Goal: Task Accomplishment & Management: Complete application form

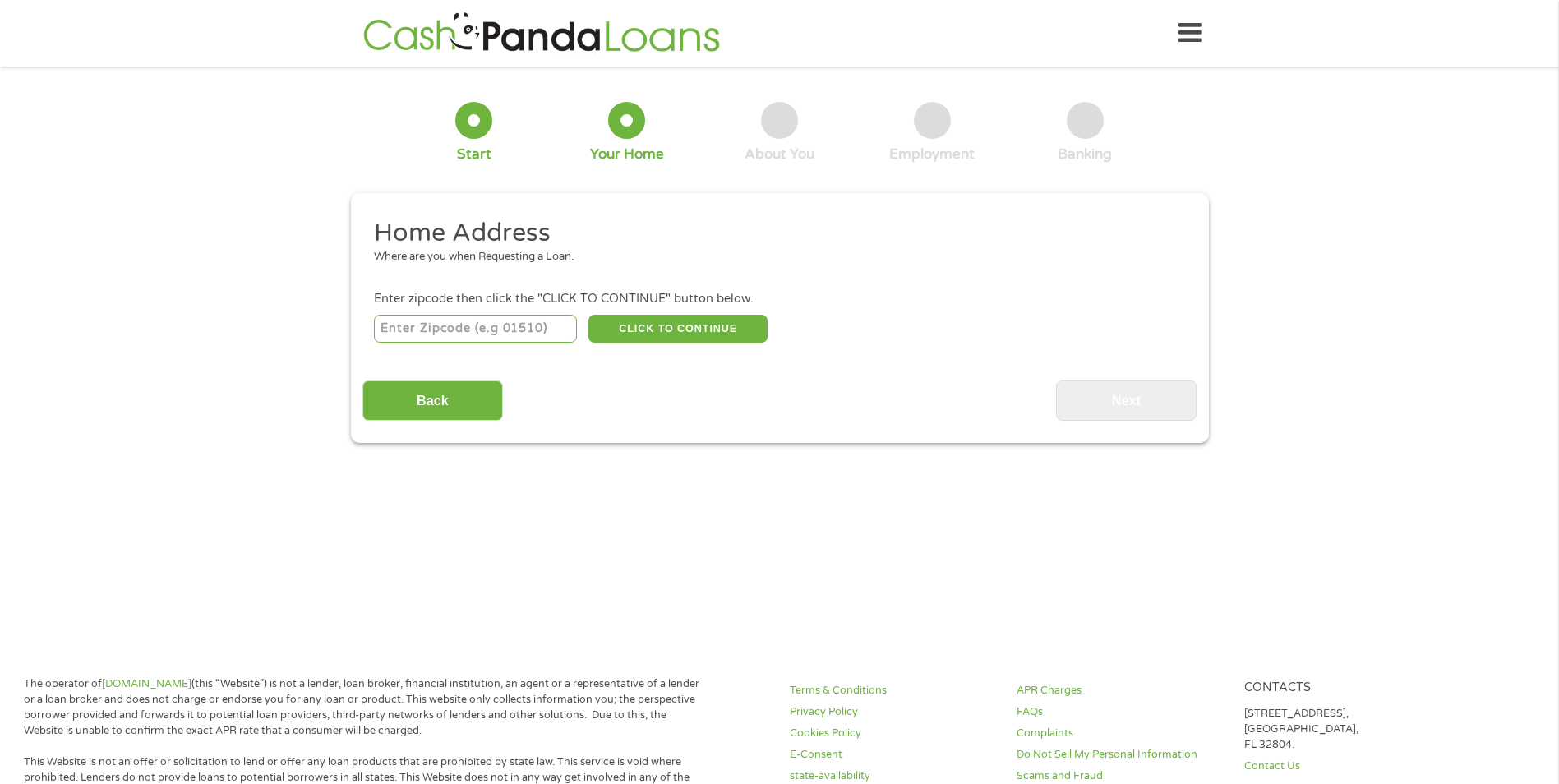
click at [461, 335] on input "number" at bounding box center [476, 329] width 203 height 28
type input "46327"
drag, startPoint x: 741, startPoint y: 331, endPoint x: 738, endPoint y: 320, distance: 11.4
click at [740, 327] on button "CLICK TO CONTINUE" at bounding box center [677, 329] width 179 height 28
type input "46327"
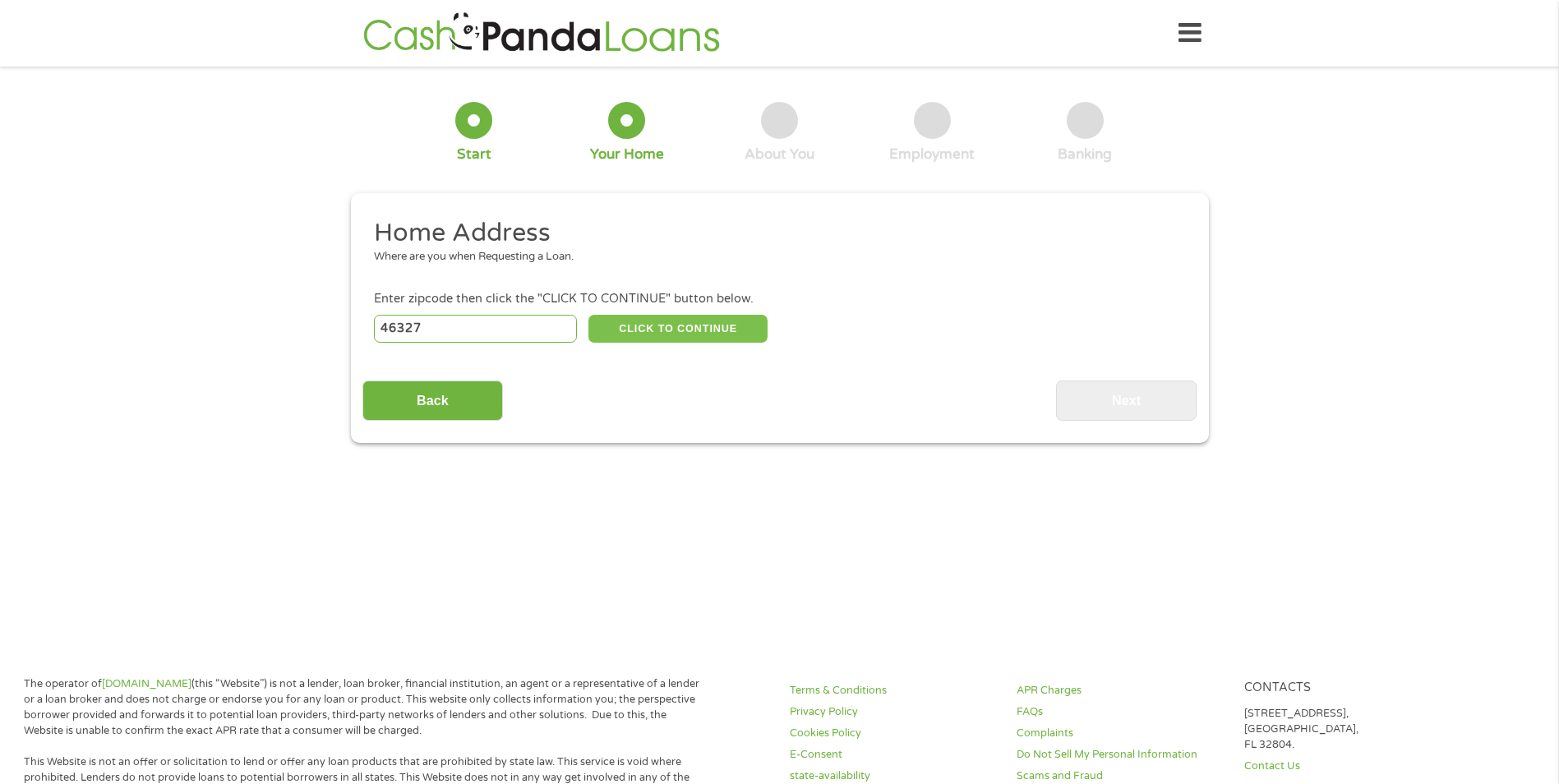
type input "[PERSON_NAME]"
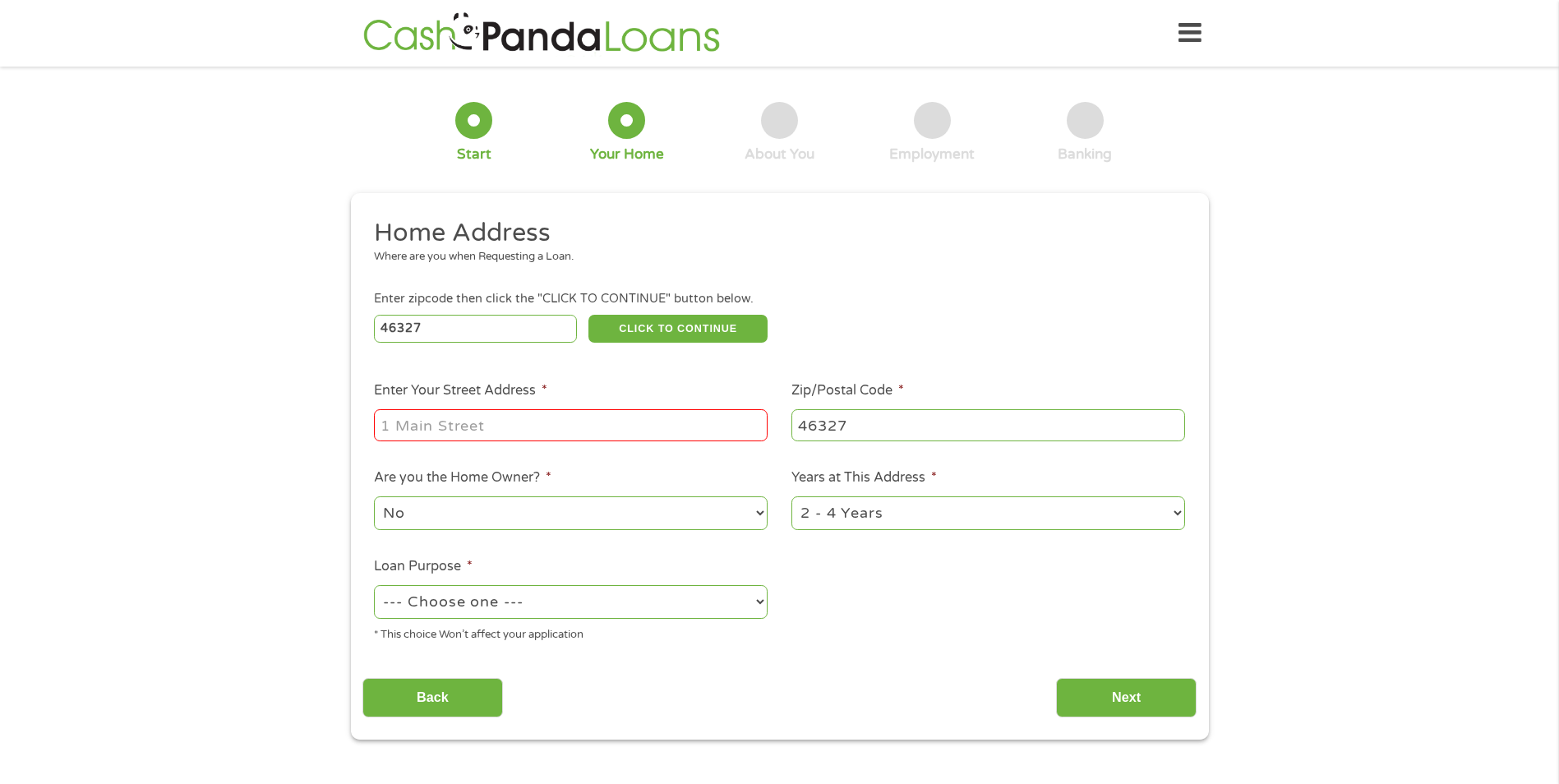
click at [561, 430] on input "Enter Your Street Address *" at bounding box center [571, 425] width 394 height 31
type input "[STREET_ADDRESS]"
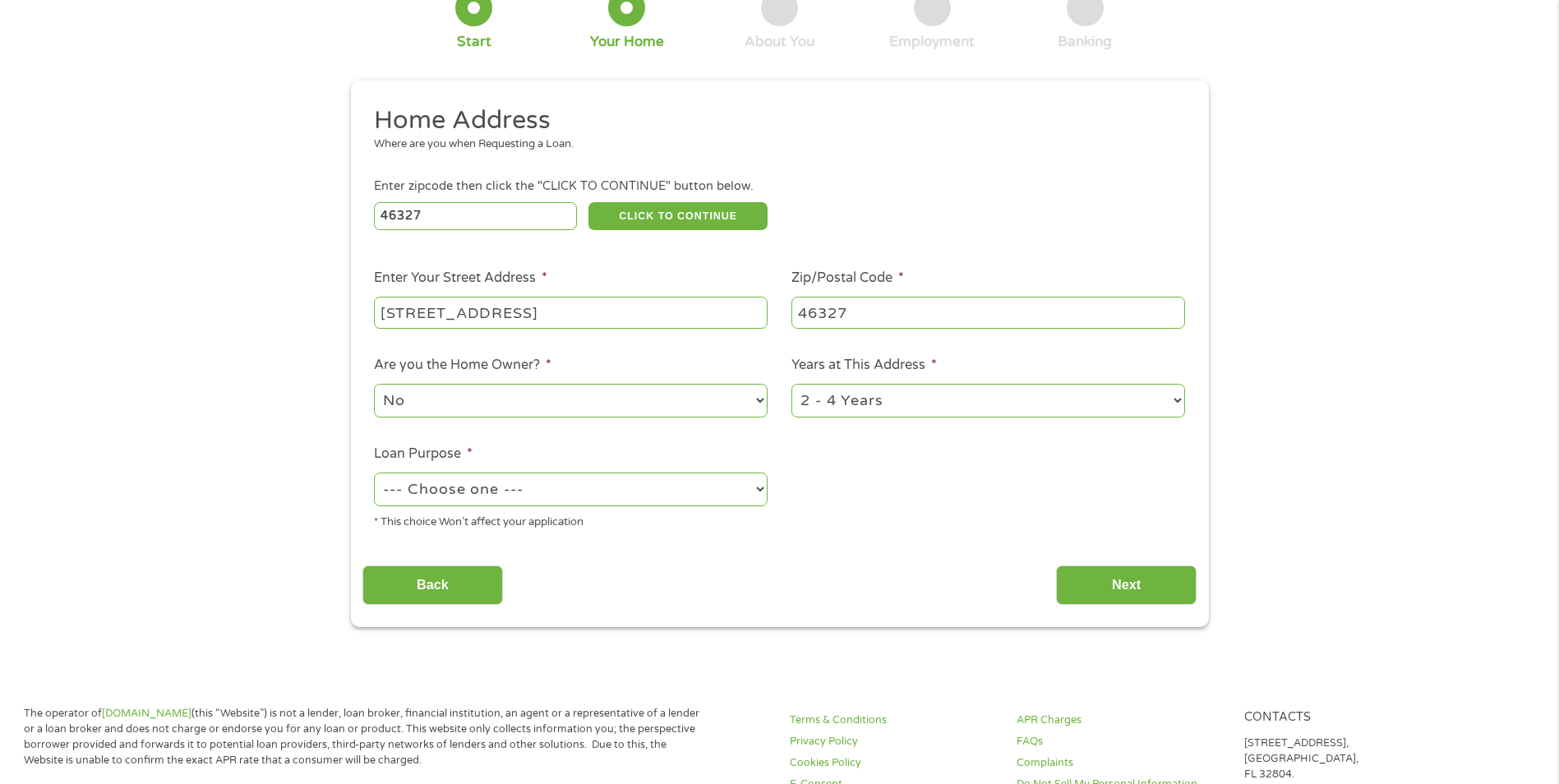
scroll to position [82, 0]
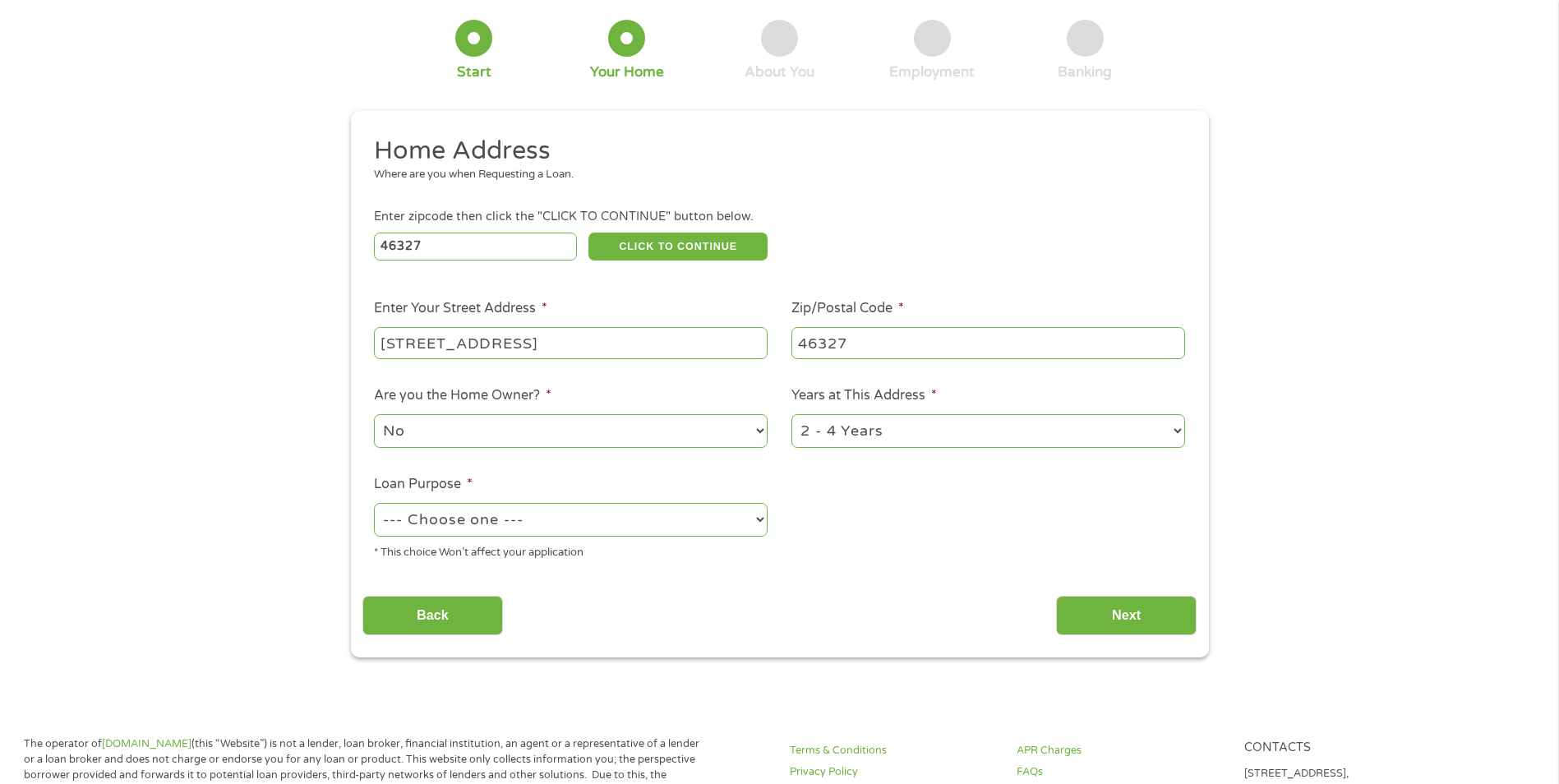
click at [687, 516] on select "--- Choose one --- Pay Bills Debt Consolidation Home Improvement Major Purchase…" at bounding box center [571, 520] width 394 height 34
select select "medicalexpenses"
click at [374, 503] on select "--- Choose one --- Pay Bills Debt Consolidation Home Improvement Major Purchase…" at bounding box center [571, 520] width 394 height 34
click at [640, 244] on button "CLICK TO CONTINUE" at bounding box center [677, 247] width 179 height 28
click at [1086, 612] on input "Next" at bounding box center [1127, 615] width 140 height 40
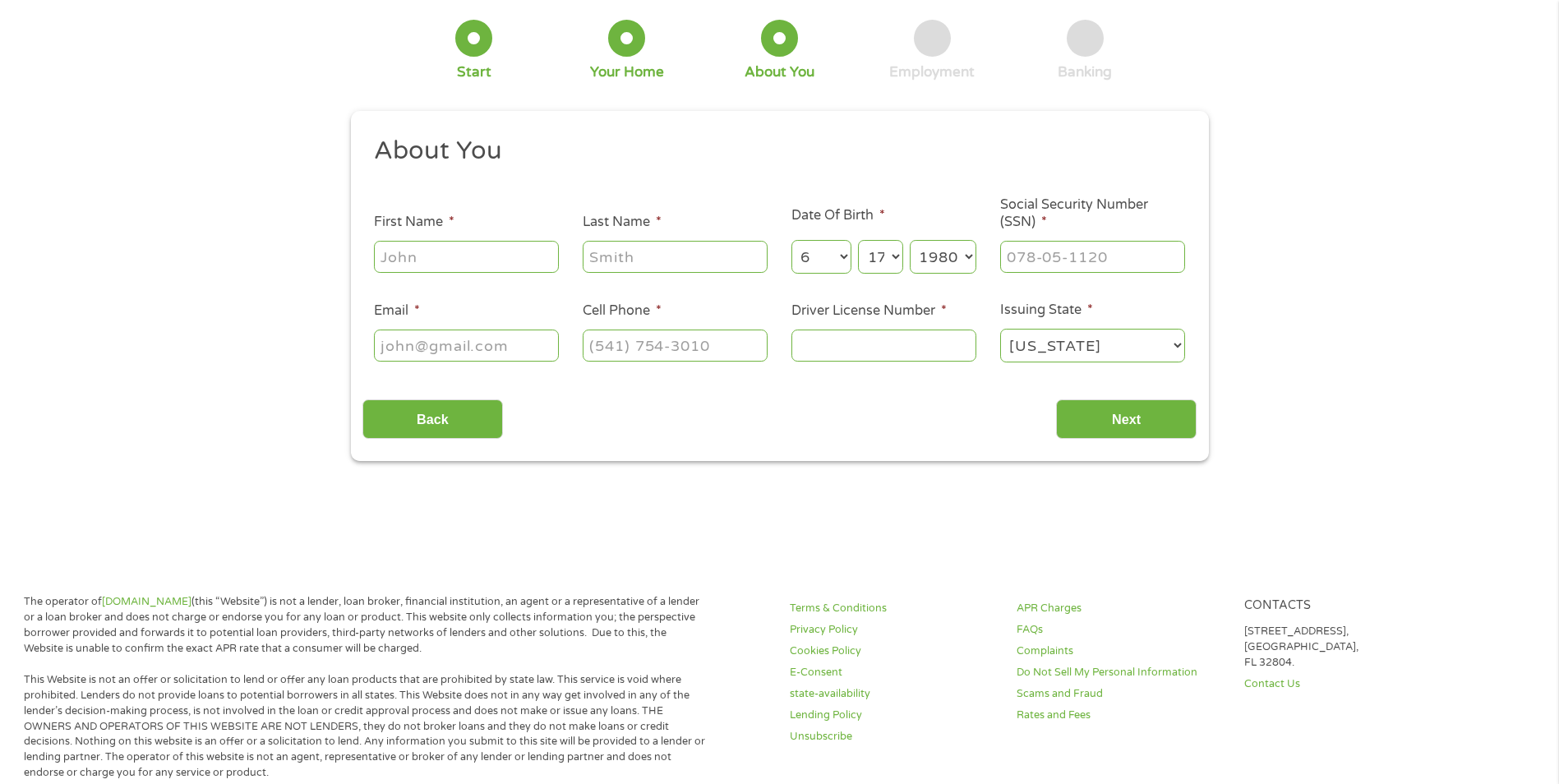
scroll to position [0, 0]
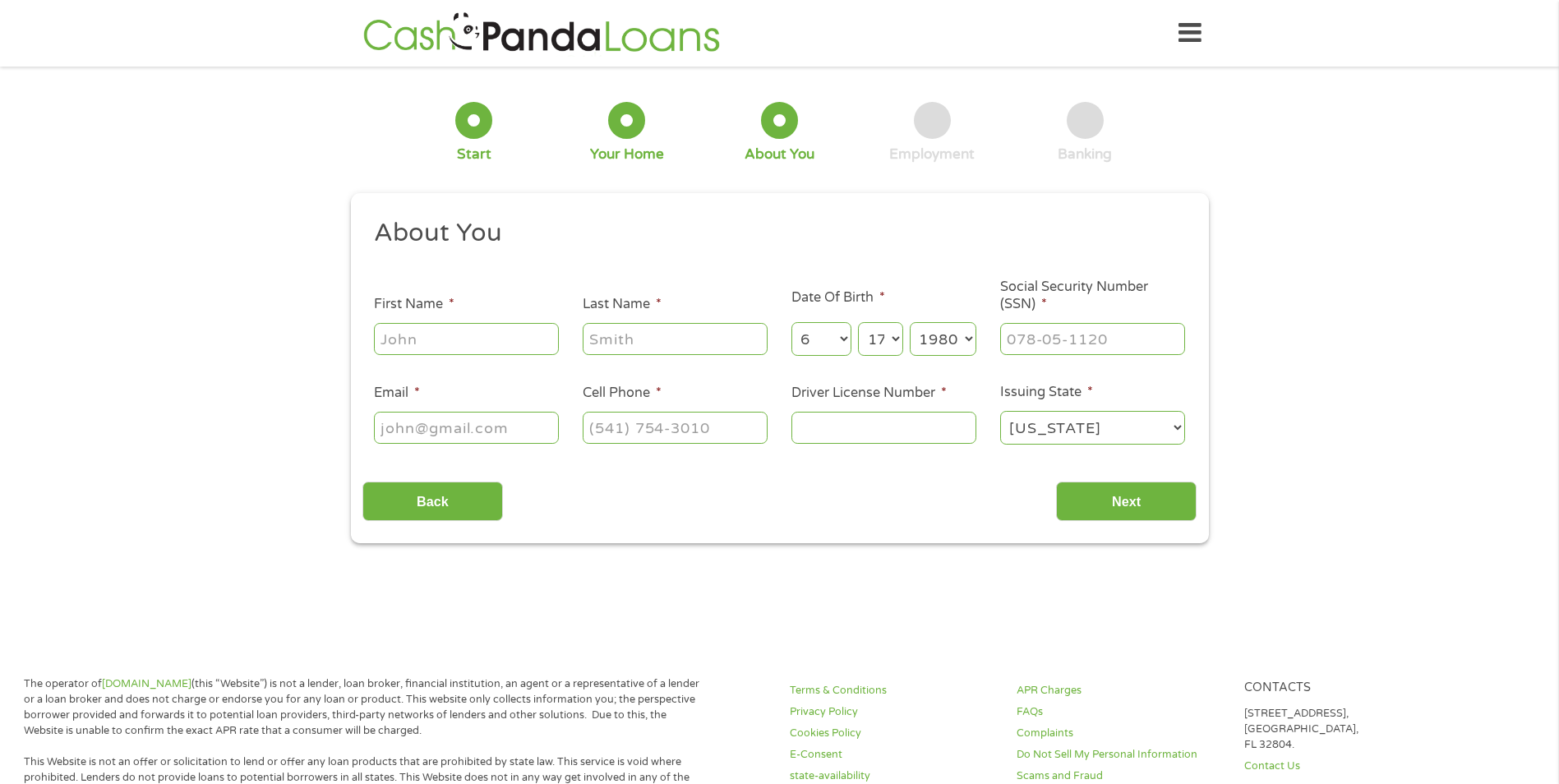
click at [462, 348] on input "First Name *" at bounding box center [467, 339] width 185 height 31
type input "[PERSON_NAME]"
type input "[EMAIL_ADDRESS][DOMAIN_NAME]"
type input "[PHONE_NUMBER]"
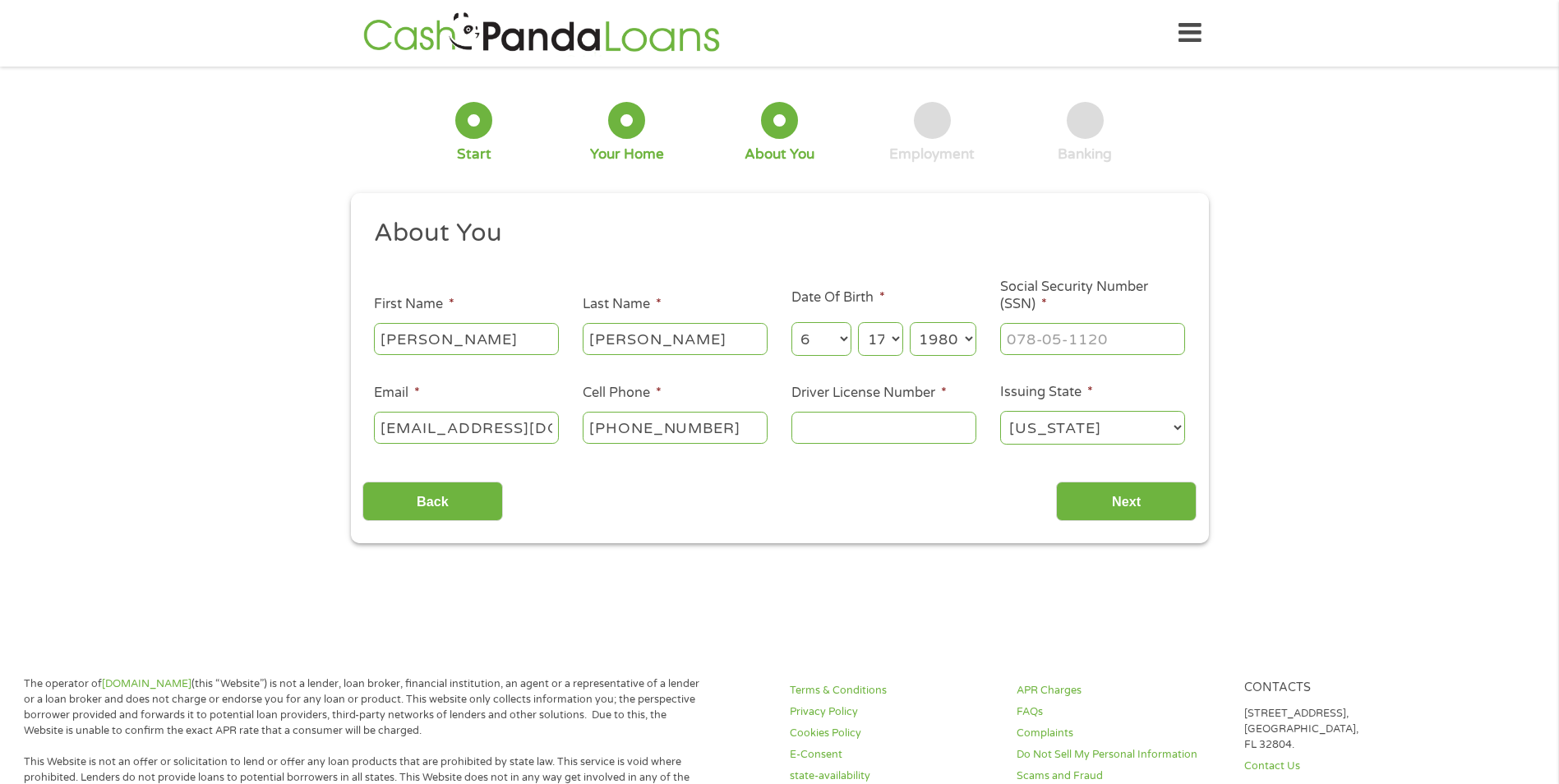
click at [928, 435] on input "Driver License Number *" at bounding box center [884, 427] width 185 height 31
type input "9370484789"
click at [1099, 494] on input "Next" at bounding box center [1127, 501] width 140 height 40
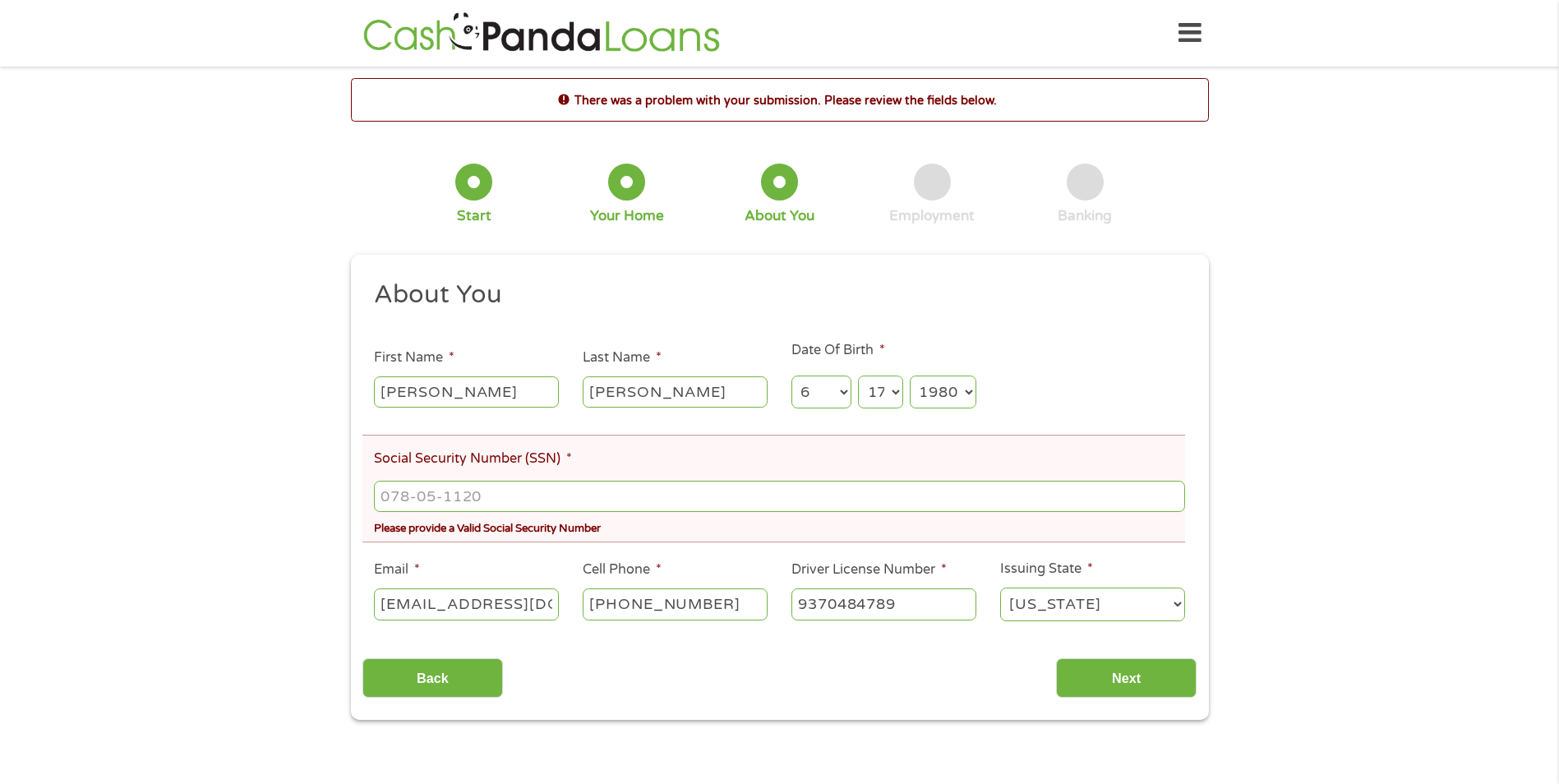
scroll to position [7, 7]
click at [468, 496] on input "___-__-____" at bounding box center [779, 497] width 810 height 31
type input "351-68-1865"
click at [1109, 681] on input "Next" at bounding box center [1127, 678] width 140 height 40
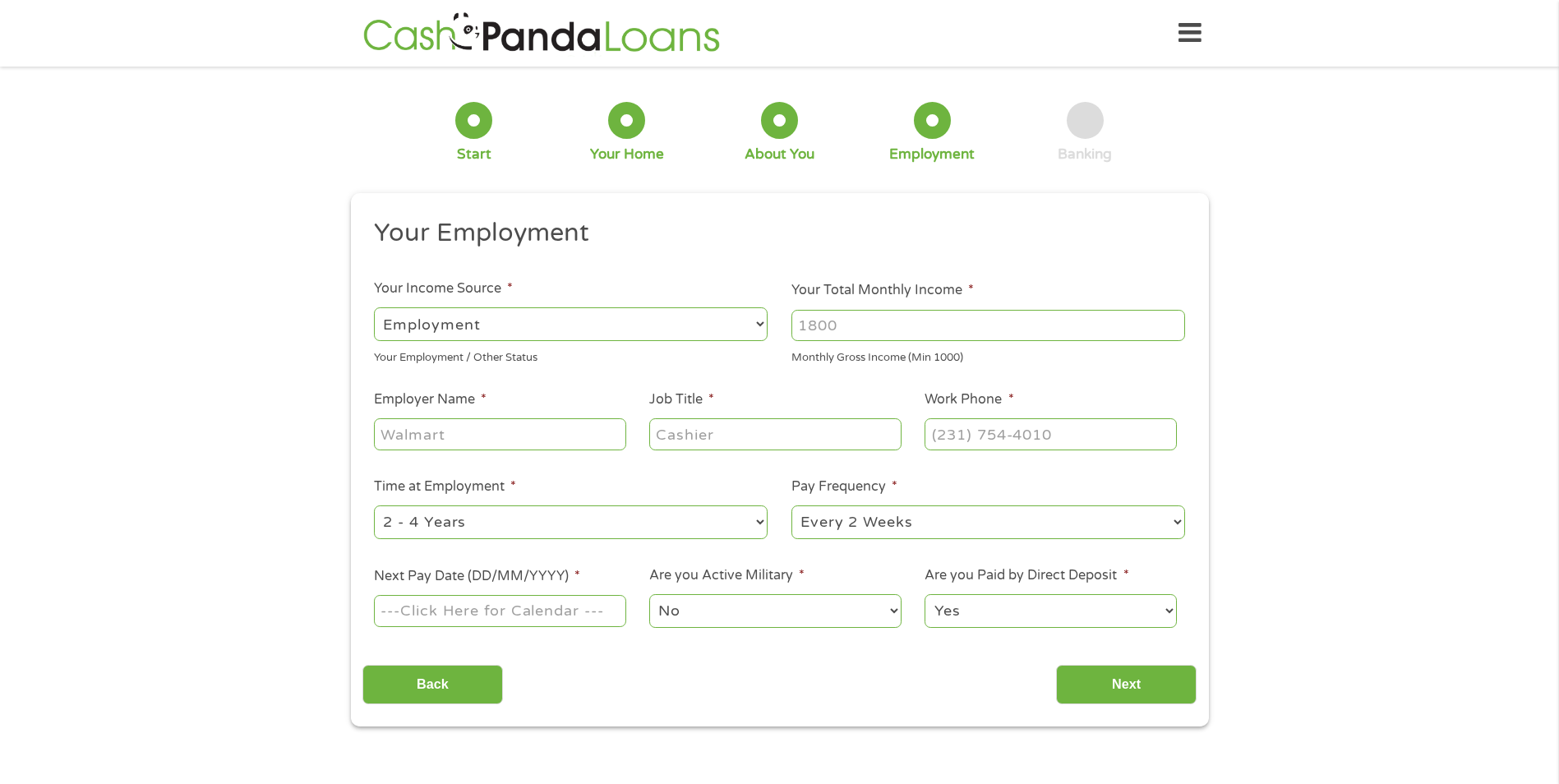
click at [558, 443] on input "Employer Name *" at bounding box center [500, 434] width 251 height 31
type input "[PERSON_NAME]"
click at [707, 432] on input "Job Title *" at bounding box center [775, 434] width 251 height 31
type input "Line Operater"
click at [1010, 441] on input "(___) ___-____" at bounding box center [1050, 434] width 251 height 31
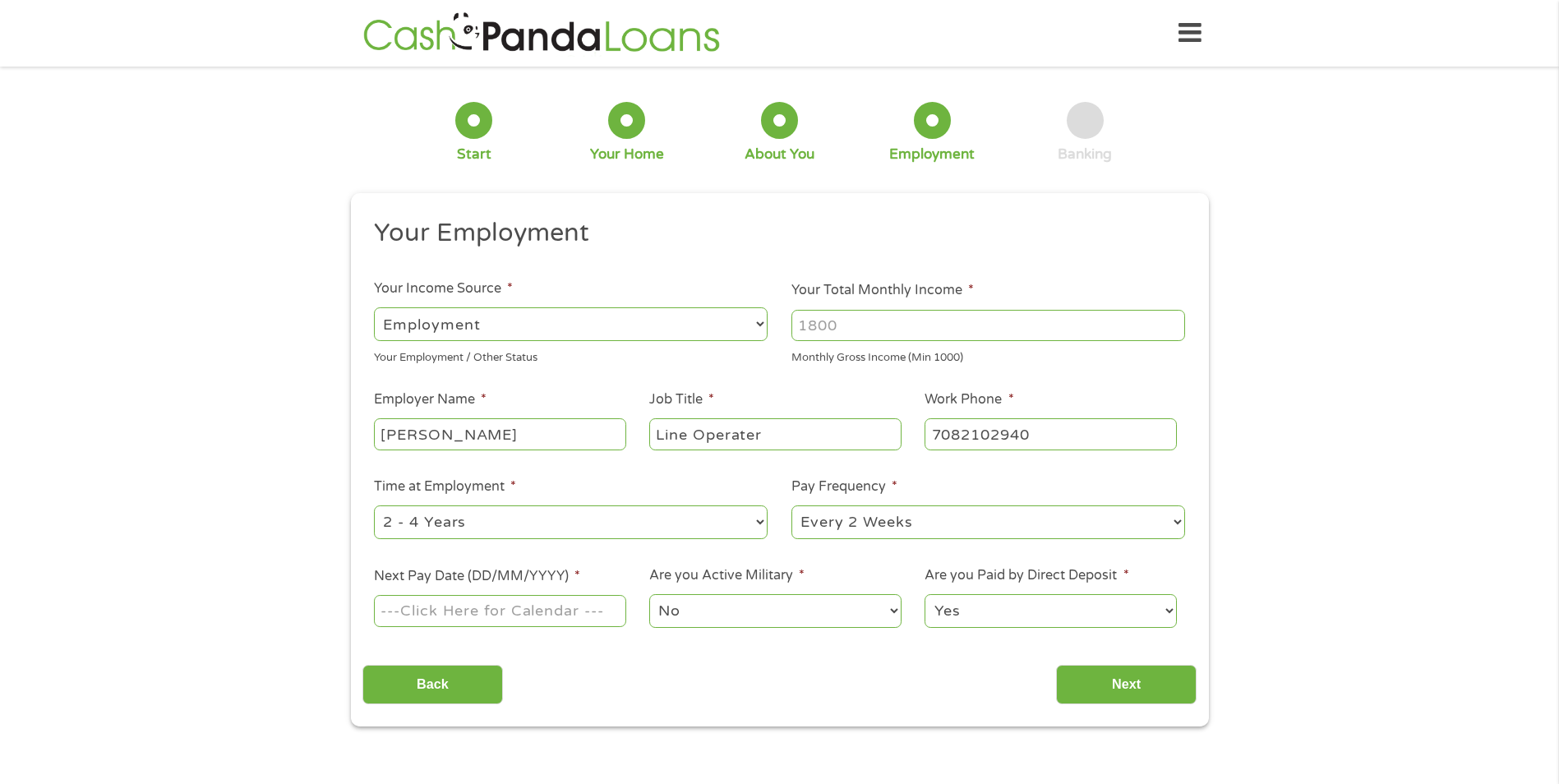
type input "[PHONE_NUMBER]"
click at [510, 605] on input "Next Pay Date (DD/MM/YYYY) *" at bounding box center [500, 611] width 251 height 31
type input "[DATE]"
click at [1141, 686] on input "Next" at bounding box center [1127, 685] width 140 height 40
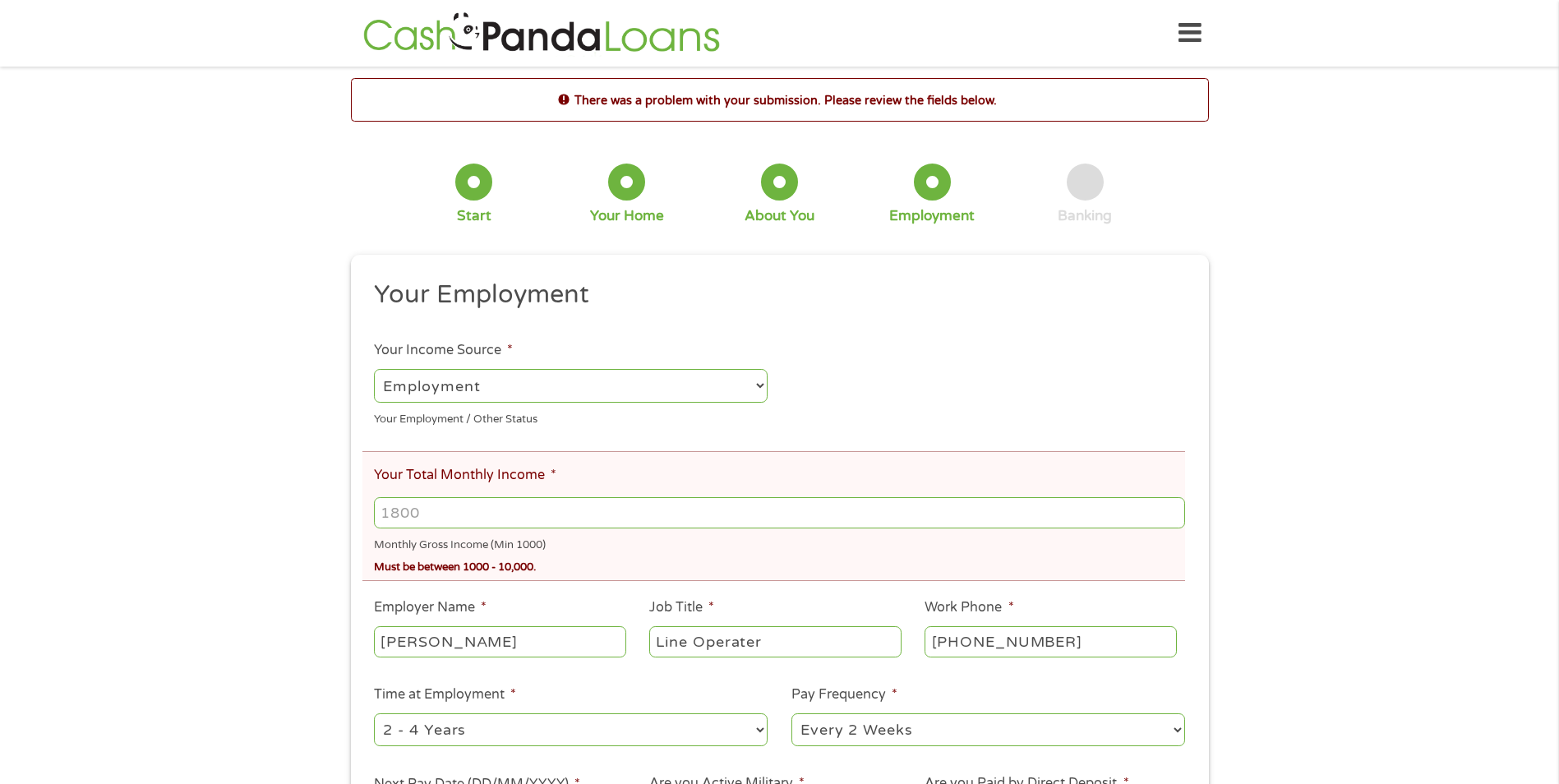
click at [430, 522] on input "Your Total Monthly Income *" at bounding box center [779, 513] width 810 height 31
click at [1046, 520] on input "3400" at bounding box center [779, 513] width 810 height 31
click at [1087, 507] on input "3400" at bounding box center [779, 513] width 810 height 31
drag, startPoint x: 1153, startPoint y: 508, endPoint x: 1134, endPoint y: 516, distance: 20.6
click at [1152, 508] on input "3400" at bounding box center [779, 513] width 810 height 31
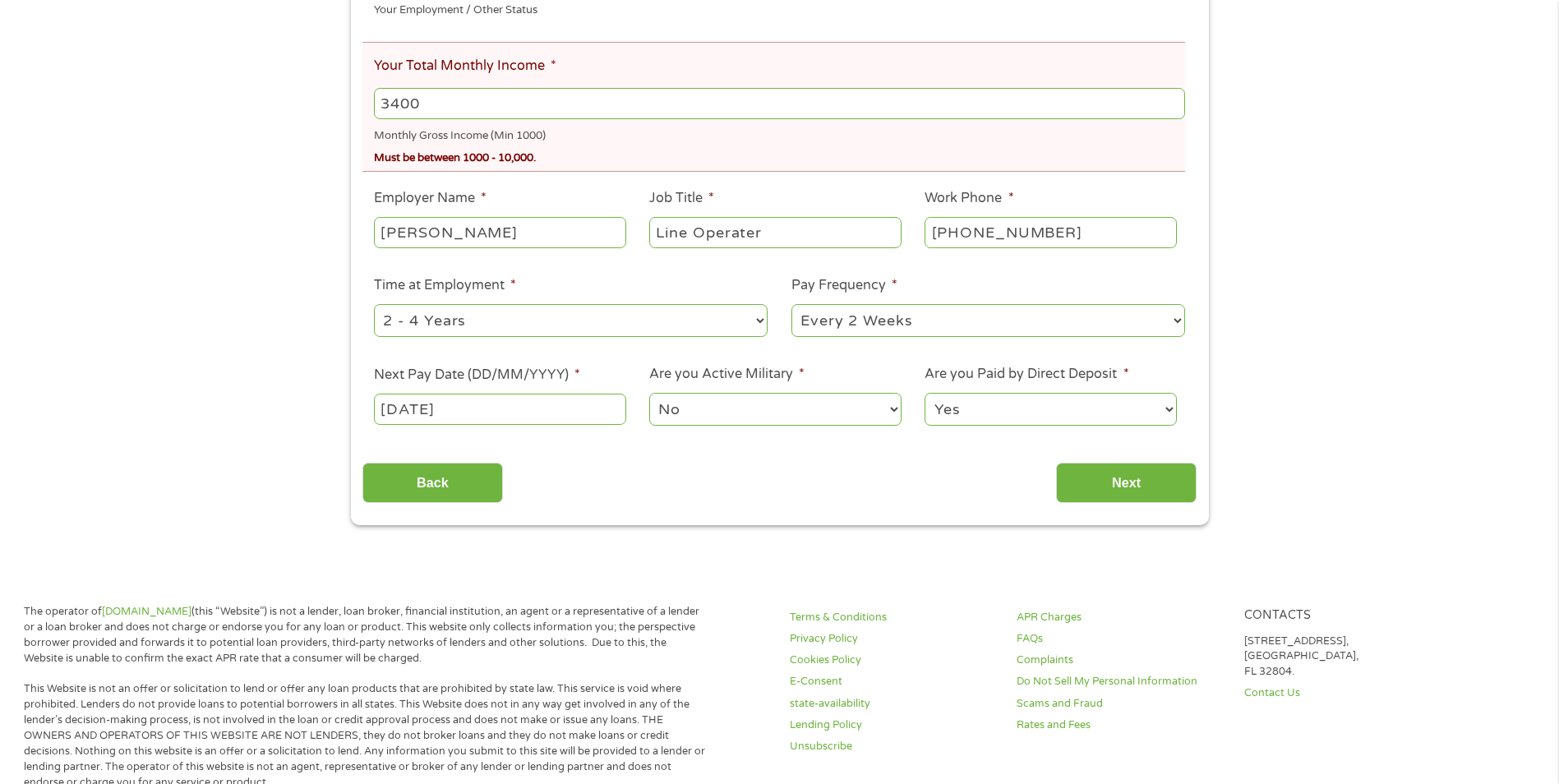
scroll to position [411, 0]
type input "3400"
click at [1096, 490] on input "Next" at bounding box center [1127, 481] width 140 height 40
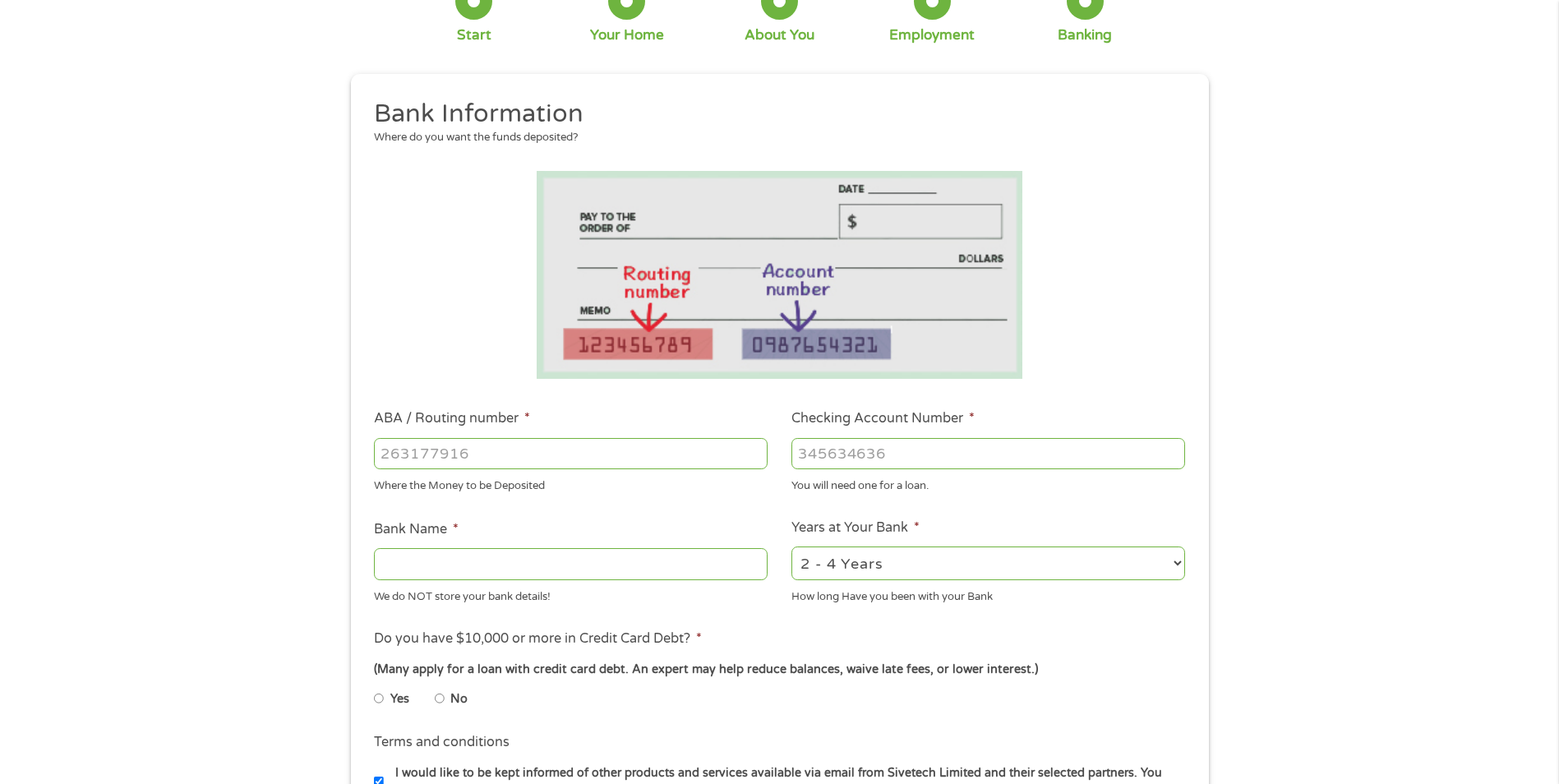
scroll to position [0, 0]
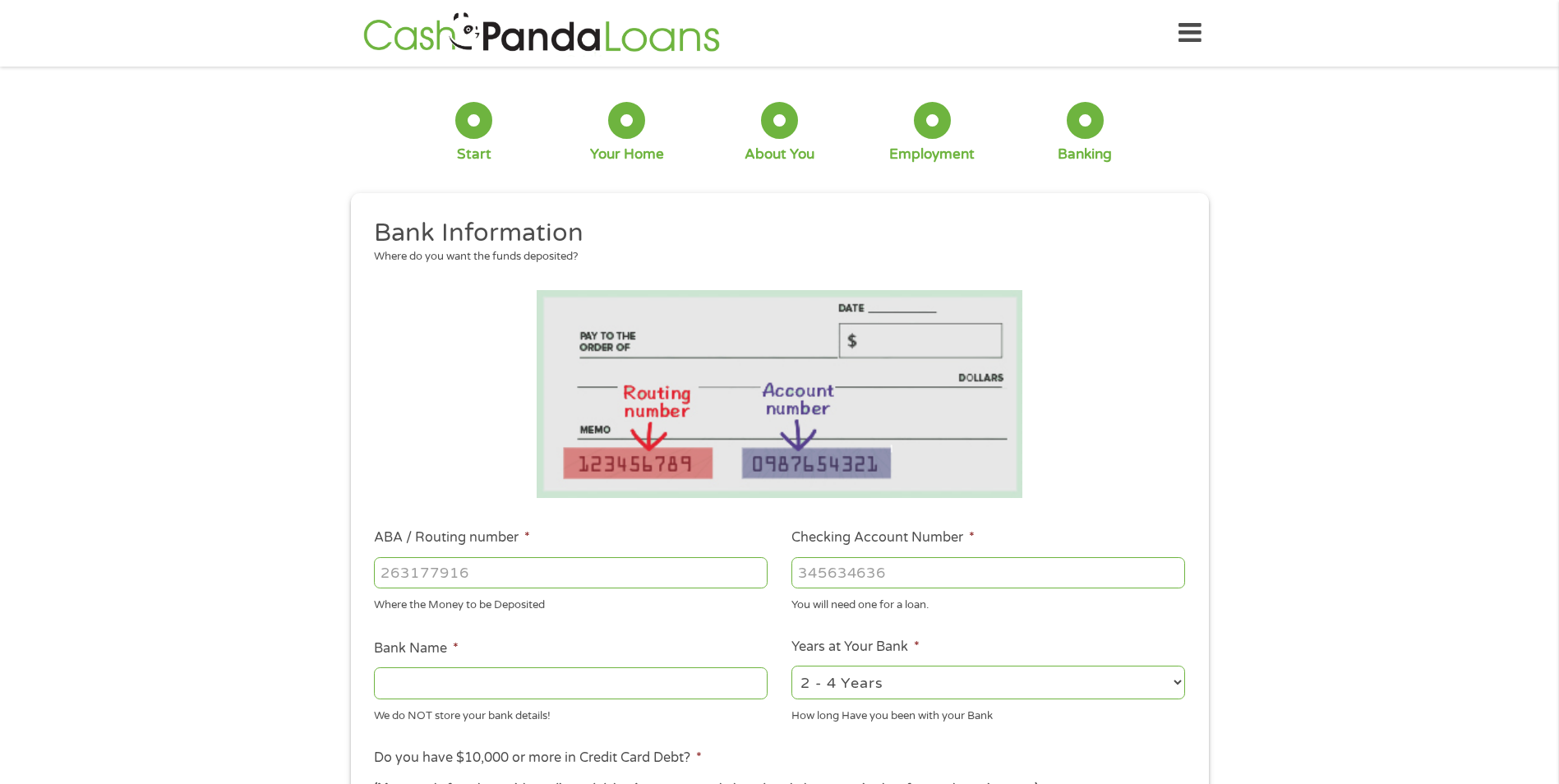
click at [457, 575] on input "ABA / Routing number *" at bounding box center [571, 573] width 394 height 31
type input "074000010"
type input "JPMORGAN CHASE BANK NA"
type input "074000010"
click at [857, 577] on input "Checking Account Number *" at bounding box center [988, 573] width 394 height 31
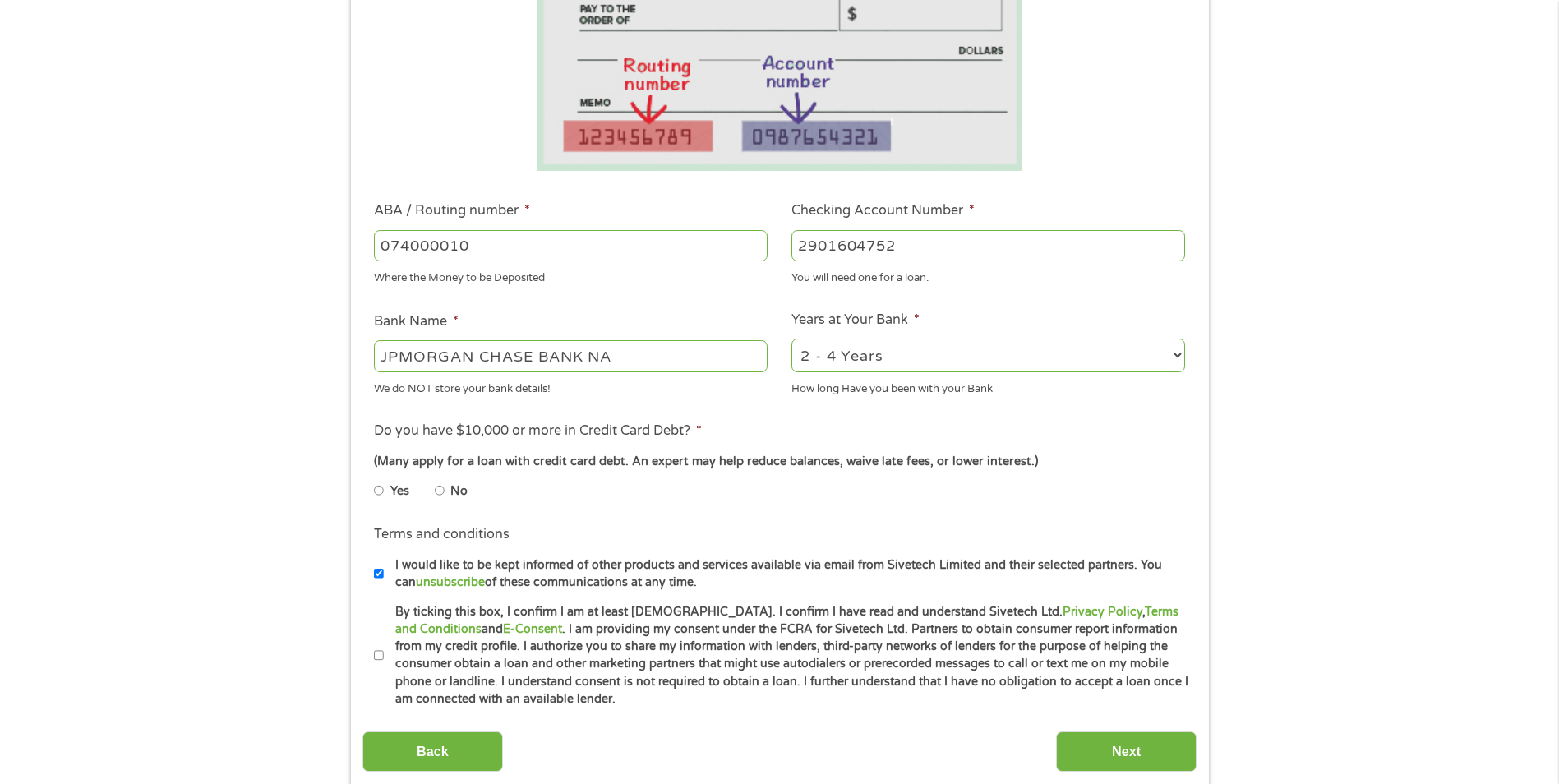
scroll to position [329, 0]
type input "2901604752"
click at [437, 488] on input "No" at bounding box center [440, 489] width 10 height 26
radio input "true"
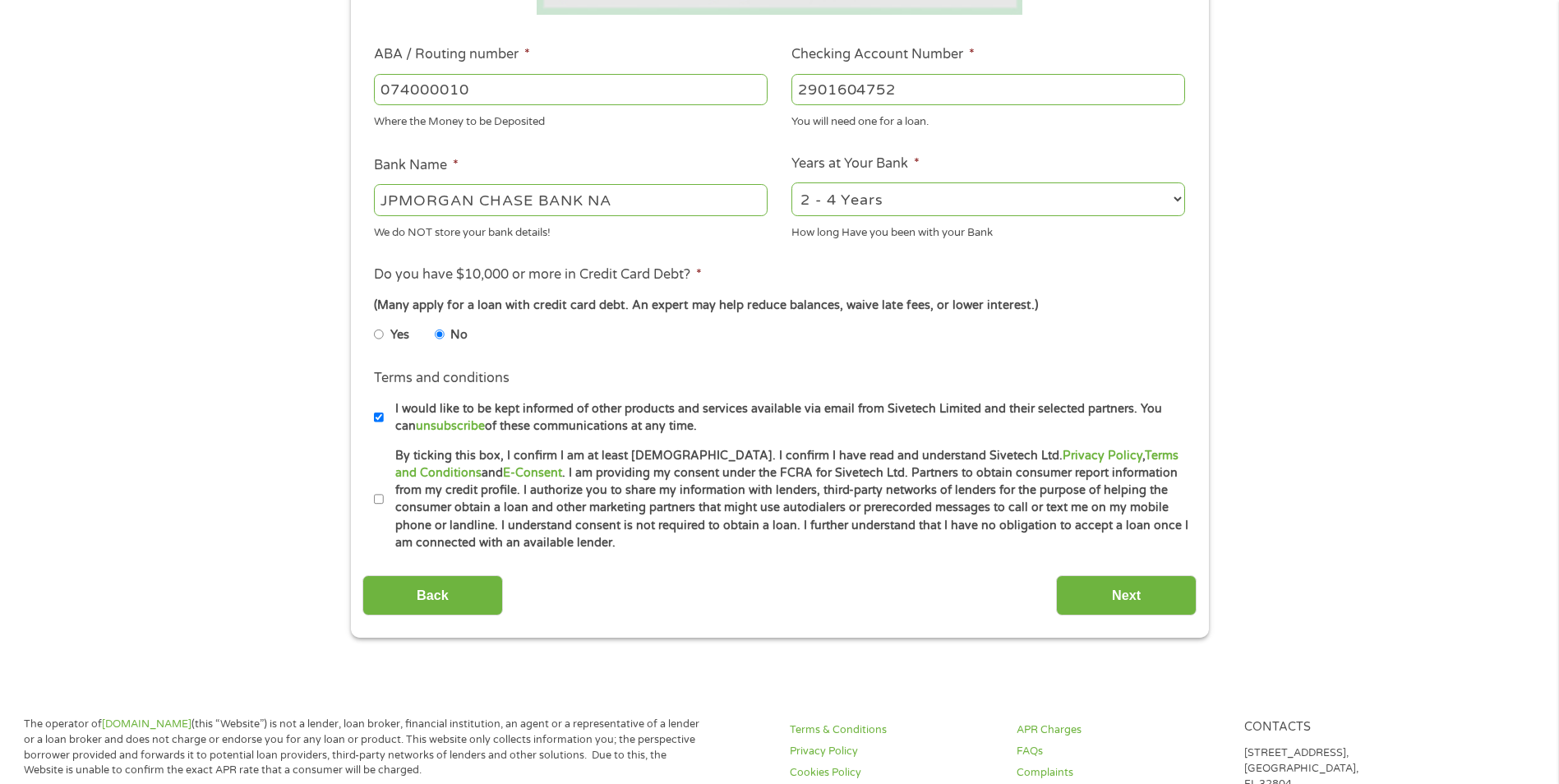
scroll to position [493, 0]
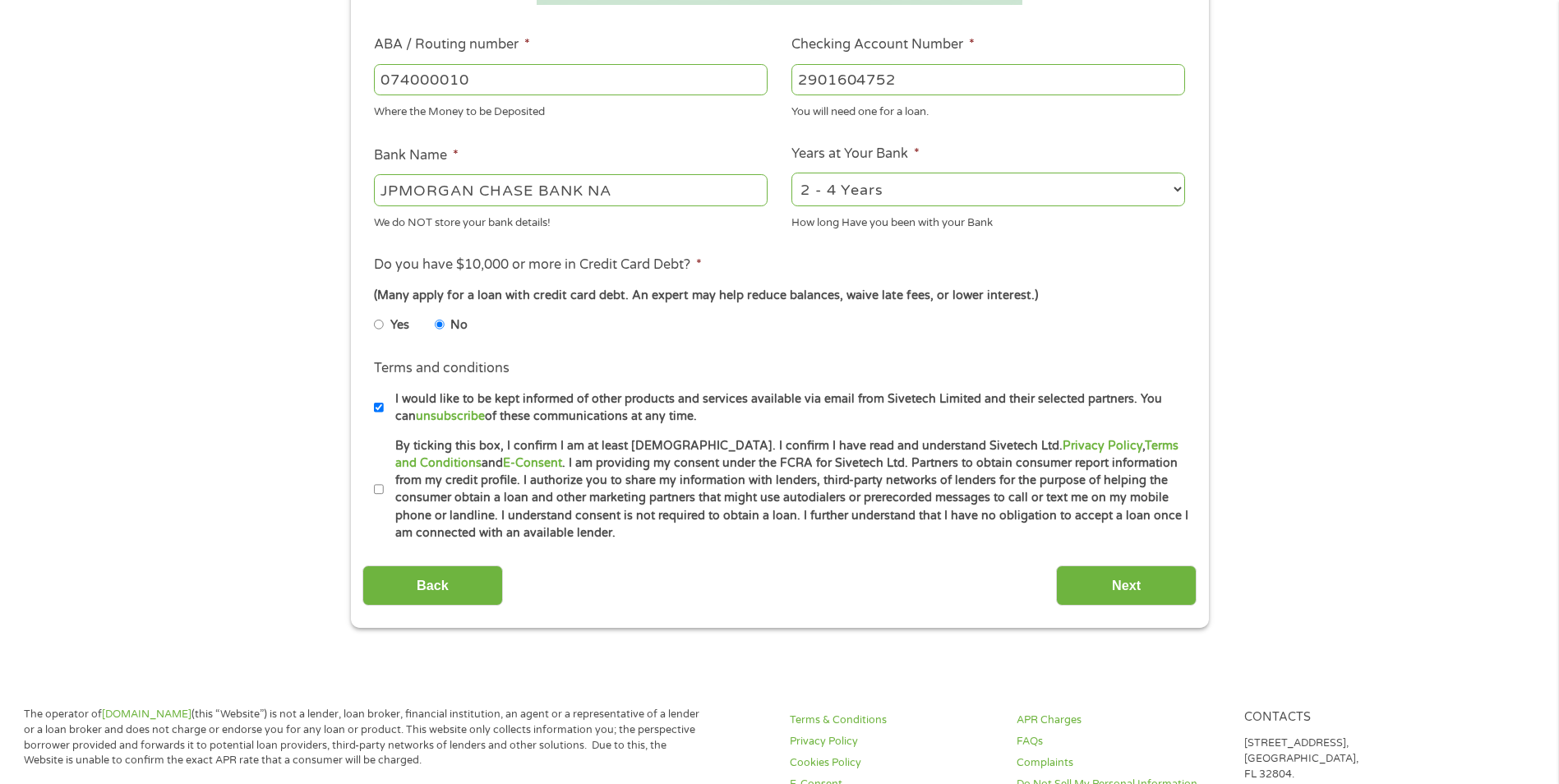
click at [374, 410] on input "I would like to be kept informed of other products and services available via e…" at bounding box center [379, 408] width 10 height 26
checkbox input "false"
click at [378, 492] on input "By ticking this box, I confirm I am at least [DEMOGRAPHIC_DATA]. I confirm I ha…" at bounding box center [379, 490] width 10 height 26
checkbox input "true"
click at [1107, 588] on input "Next" at bounding box center [1127, 586] width 140 height 40
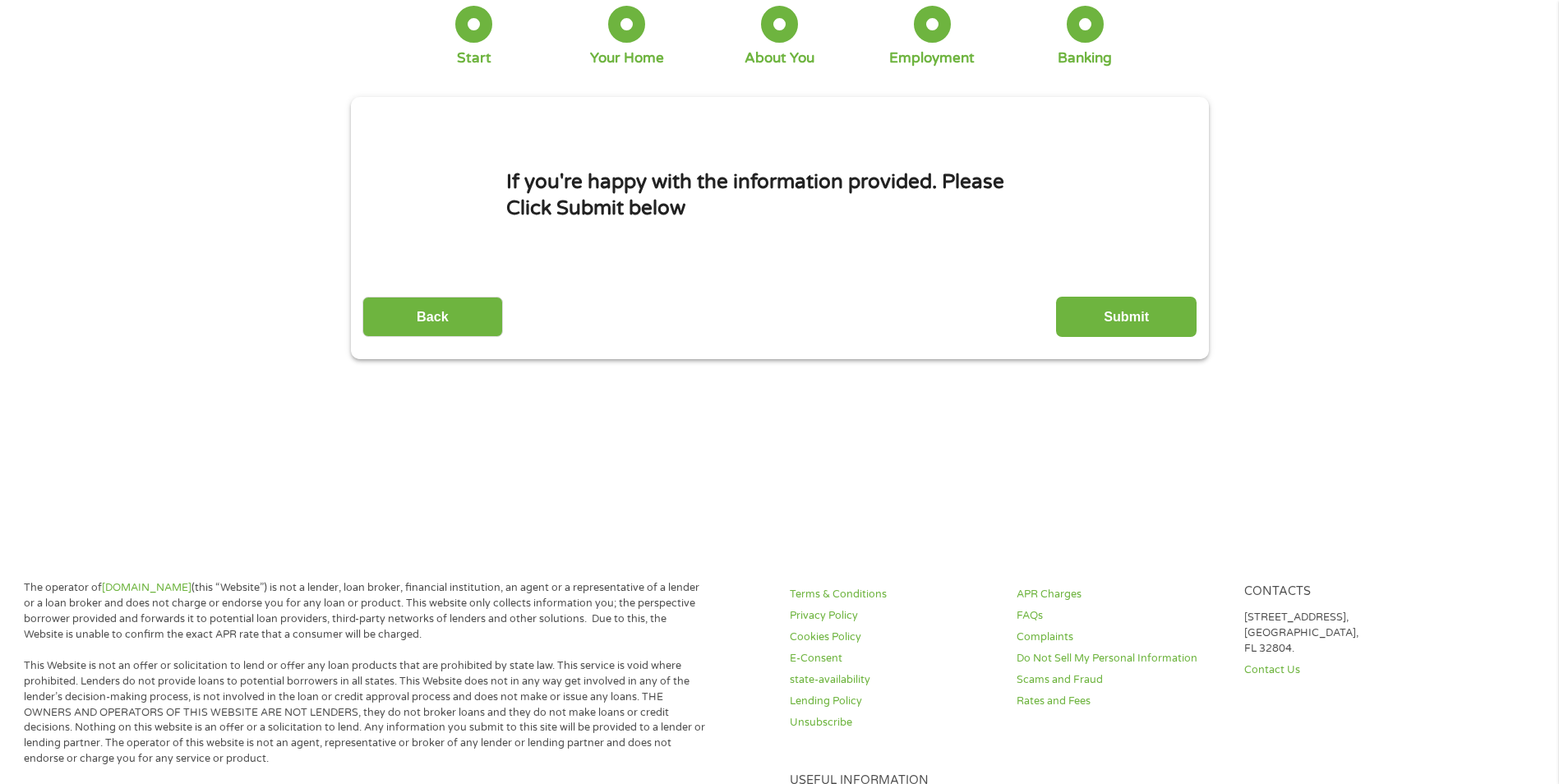
scroll to position [0, 0]
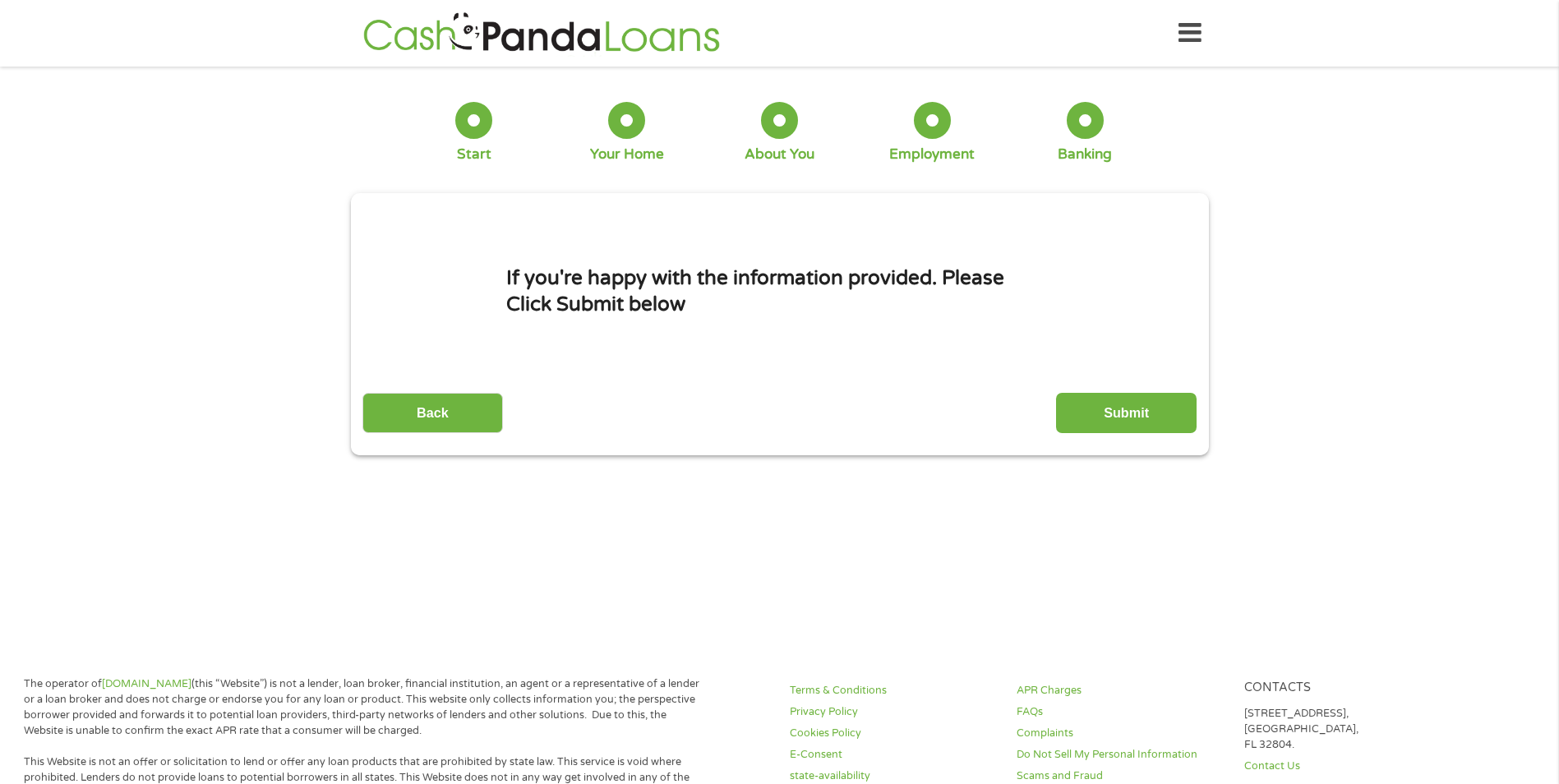
click at [1091, 420] on input "Submit" at bounding box center [1127, 413] width 140 height 40
